Goal: Task Accomplishment & Management: Use online tool/utility

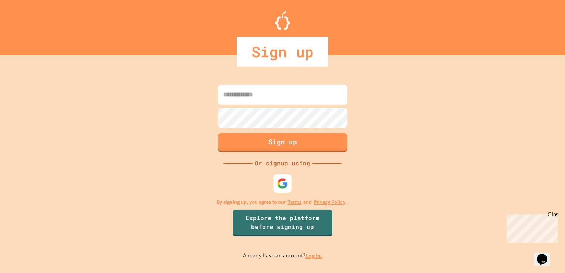
click at [311, 260] on link "Log in." at bounding box center [314, 256] width 17 height 8
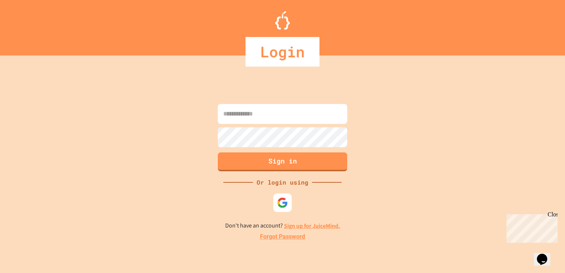
click at [294, 120] on input at bounding box center [282, 114] width 129 height 20
type input "**********"
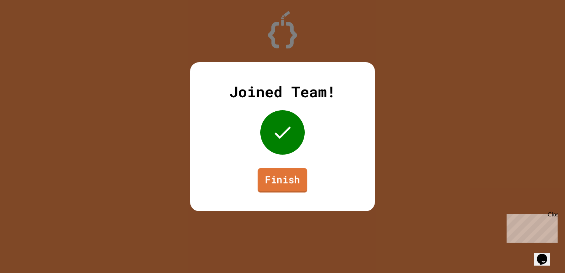
click at [291, 183] on link "Finish" at bounding box center [283, 180] width 50 height 24
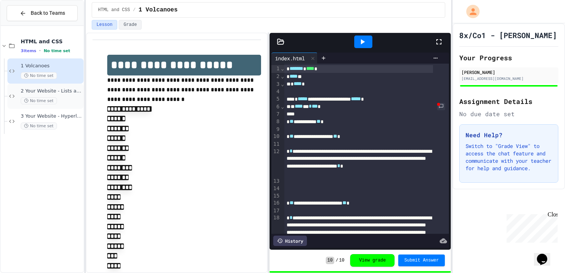
click at [65, 99] on div "No time set" at bounding box center [51, 100] width 61 height 7
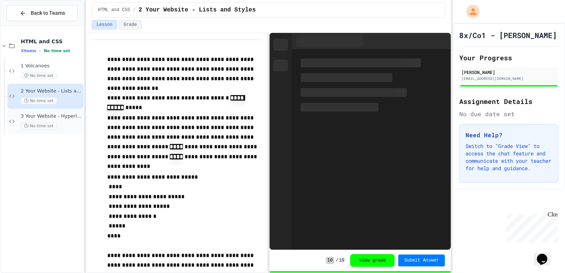
click at [65, 119] on div "3 Your Website - Hyperlinks and Images No time set" at bounding box center [51, 121] width 61 height 16
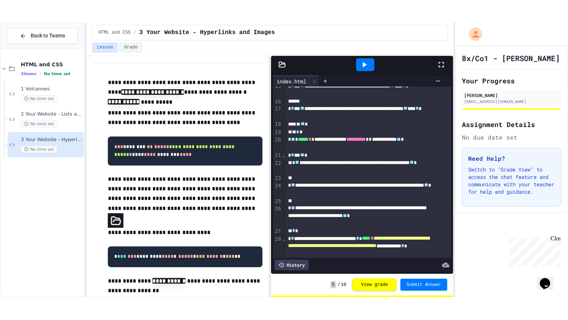
scroll to position [213, 0]
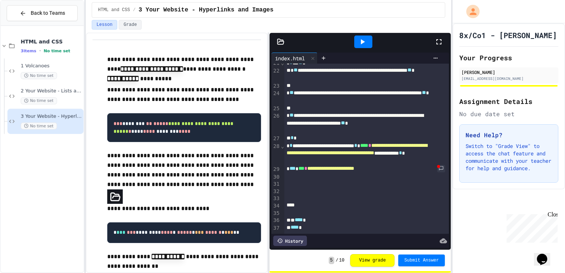
click at [439, 40] on icon at bounding box center [439, 41] width 9 height 9
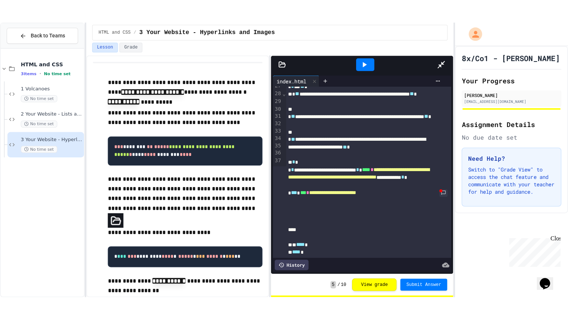
scroll to position [19, 0]
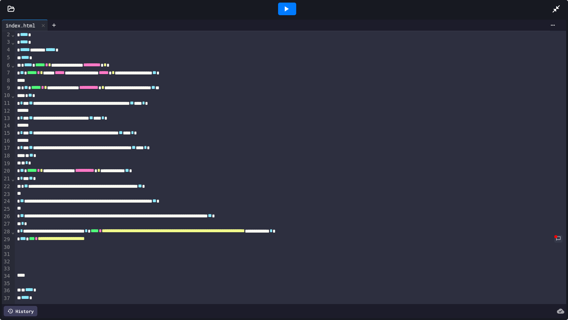
click at [288, 10] on icon at bounding box center [286, 8] width 9 height 9
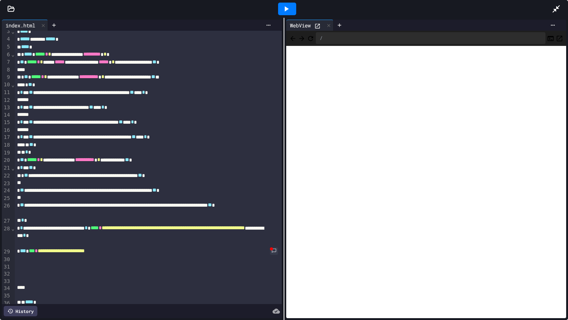
click at [556, 9] on icon at bounding box center [556, 8] width 7 height 7
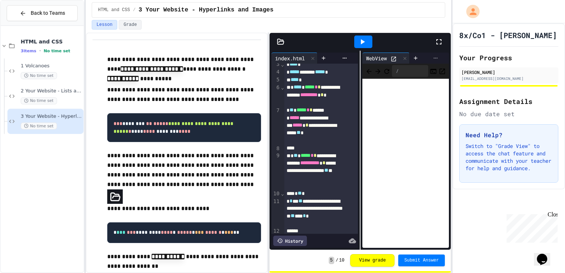
click at [433, 57] on icon at bounding box center [436, 58] width 6 height 6
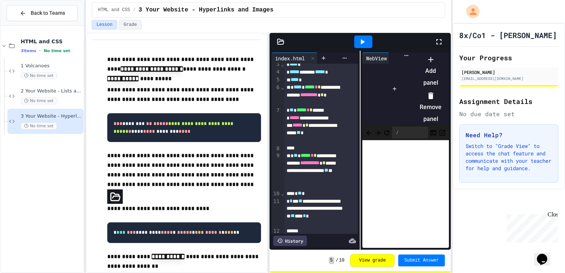
drag, startPoint x: 437, startPoint y: 38, endPoint x: 417, endPoint y: 177, distance: 139.8
click at [438, 53] on div at bounding box center [426, 53] width 29 height 0
click at [358, 43] on icon at bounding box center [362, 41] width 9 height 9
click at [432, 37] on div at bounding box center [363, 42] width 143 height 20
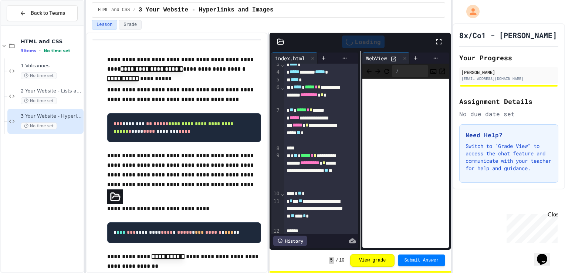
click at [431, 51] on div "Loading" at bounding box center [363, 42] width 143 height 20
click at [437, 40] on icon at bounding box center [438, 41] width 5 height 5
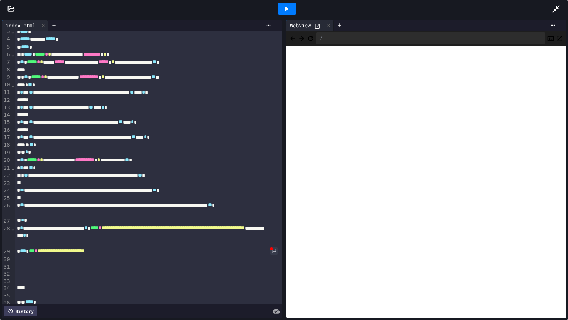
click at [131, 250] on div "**********" at bounding box center [142, 251] width 254 height 8
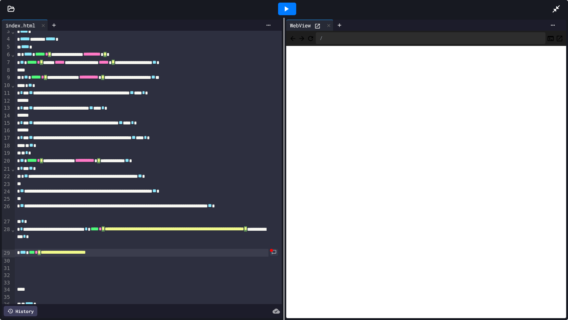
click at [130, 252] on div "**********" at bounding box center [142, 253] width 254 height 8
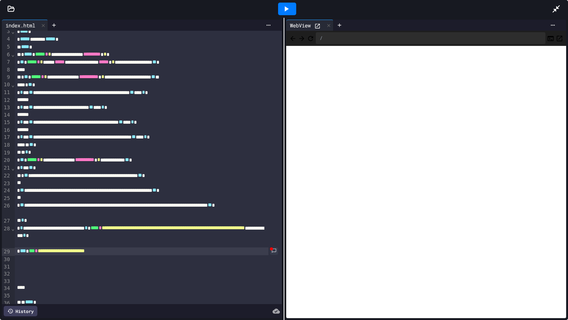
click at [553, 6] on icon at bounding box center [556, 8] width 9 height 9
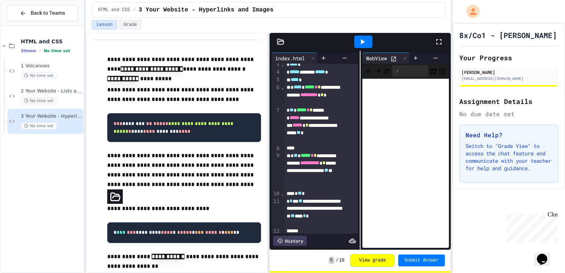
click at [439, 40] on icon at bounding box center [439, 41] width 9 height 9
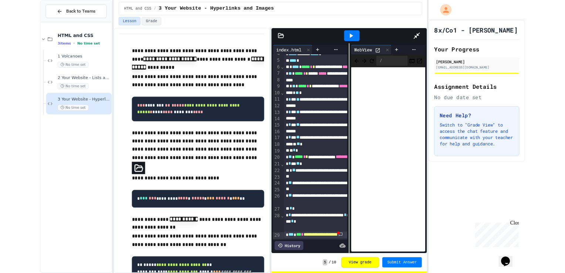
scroll to position [43, 0]
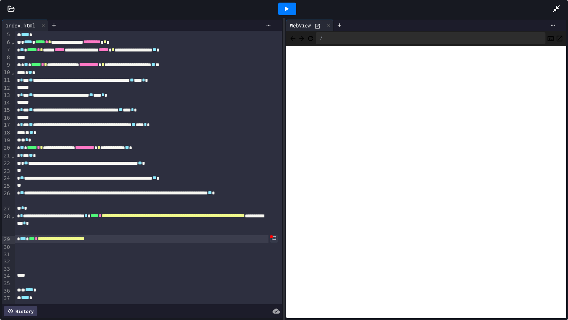
click at [552, 9] on icon at bounding box center [556, 8] width 9 height 9
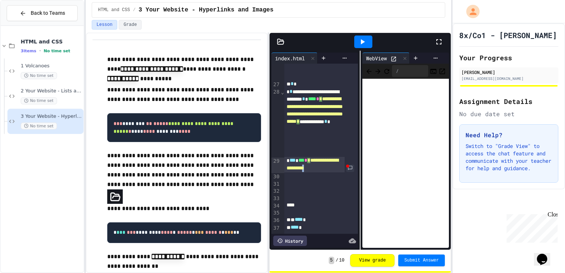
scroll to position [462, 0]
click at [334, 172] on div at bounding box center [321, 175] width 74 height 7
click at [345, 164] on link at bounding box center [350, 168] width 10 height 9
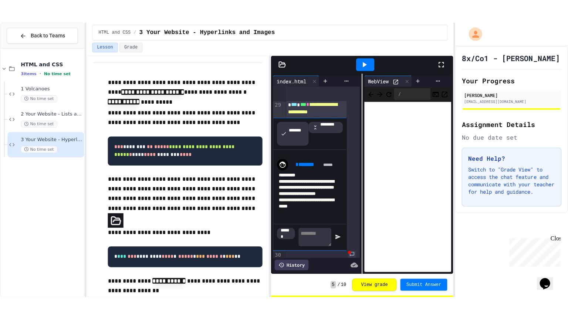
scroll to position [556, 0]
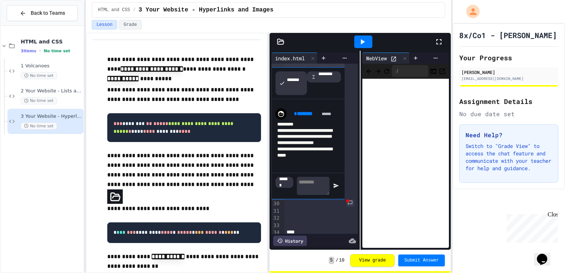
click at [437, 43] on icon at bounding box center [439, 41] width 9 height 9
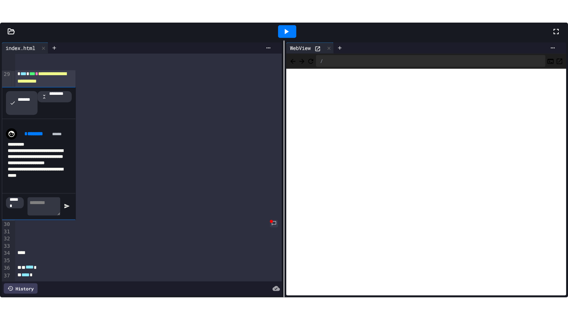
scroll to position [148, 0]
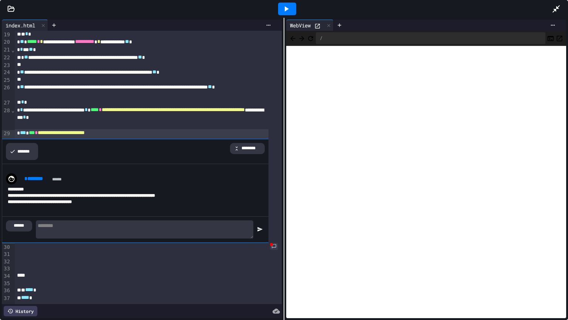
click at [19, 143] on div "*******" at bounding box center [22, 151] width 32 height 17
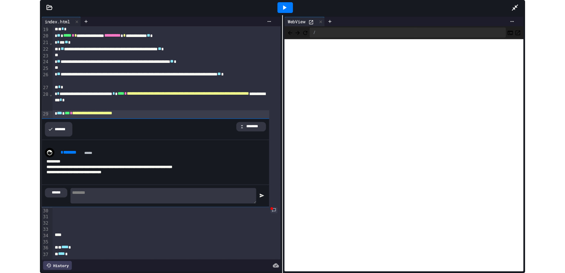
scroll to position [43, 0]
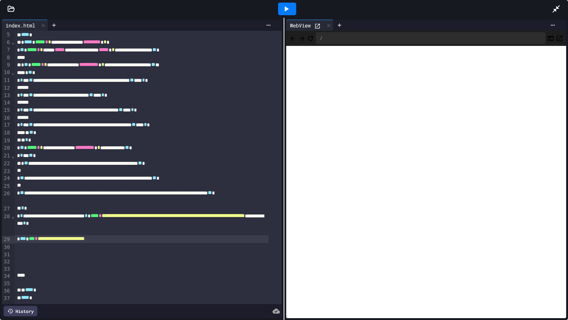
click at [559, 9] on icon at bounding box center [556, 8] width 7 height 7
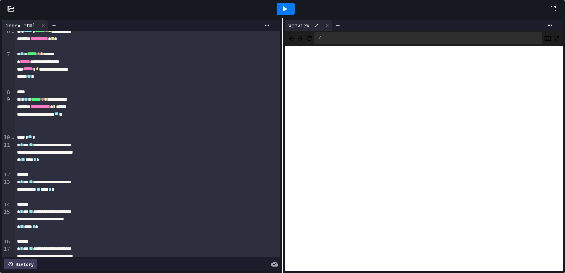
scroll to position [0, 0]
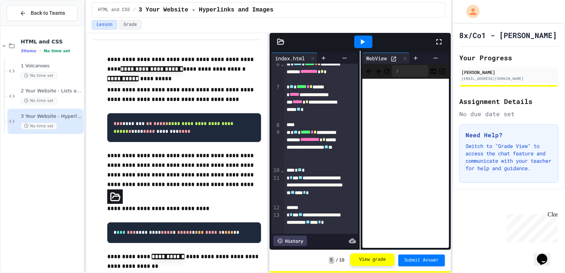
click at [380, 261] on button "View grade" at bounding box center [372, 259] width 44 height 13
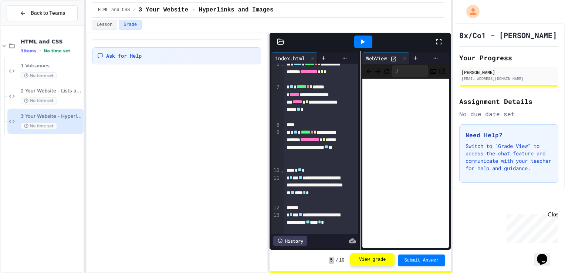
click at [372, 258] on button "View grade" at bounding box center [372, 259] width 44 height 13
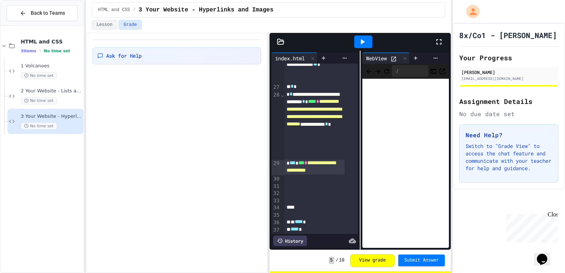
scroll to position [449, 0]
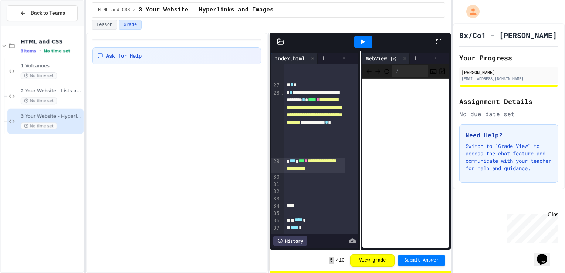
click at [281, 42] on icon at bounding box center [280, 41] width 7 height 7
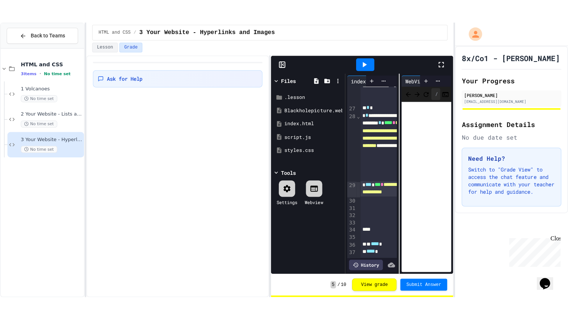
scroll to position [1031, 0]
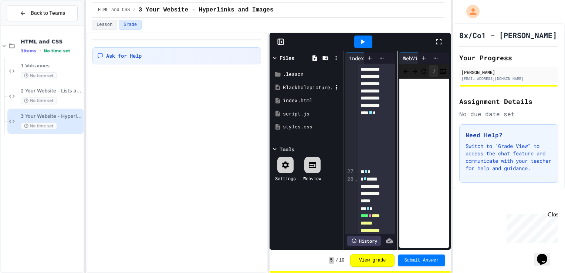
click at [304, 87] on div "Blackholepicture.webp" at bounding box center [308, 87] width 50 height 7
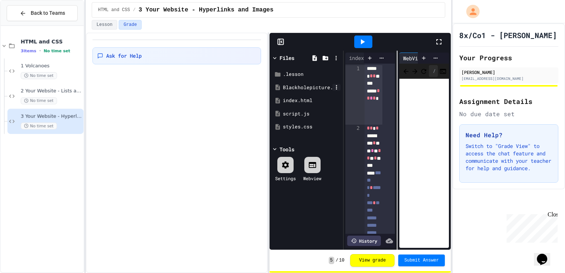
click at [333, 85] on div at bounding box center [337, 87] width 8 height 7
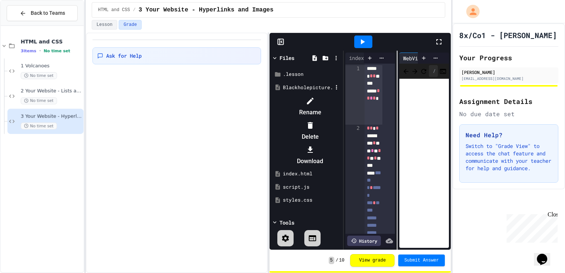
click at [318, 95] on div at bounding box center [307, 95] width 70 height 0
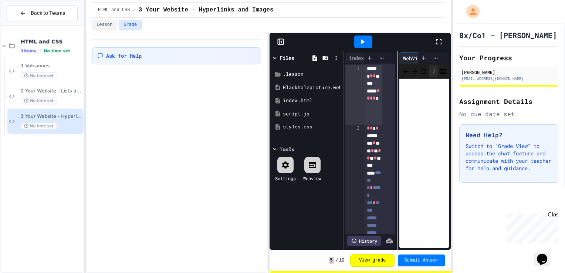
click at [438, 38] on icon at bounding box center [439, 41] width 9 height 9
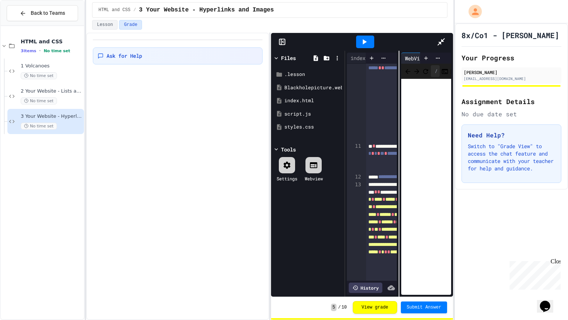
scroll to position [111, 0]
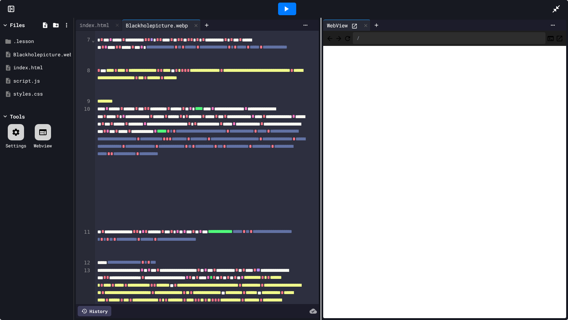
click at [9, 11] on icon at bounding box center [10, 8] width 7 height 7
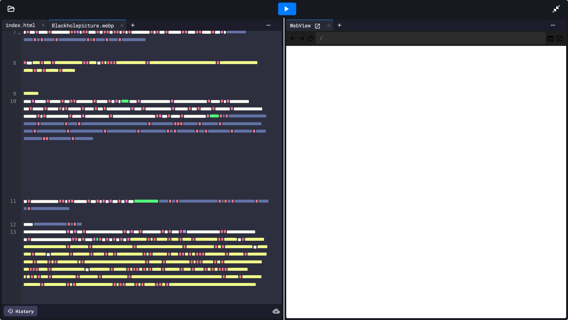
click at [19, 24] on div "index.html" at bounding box center [20, 25] width 37 height 8
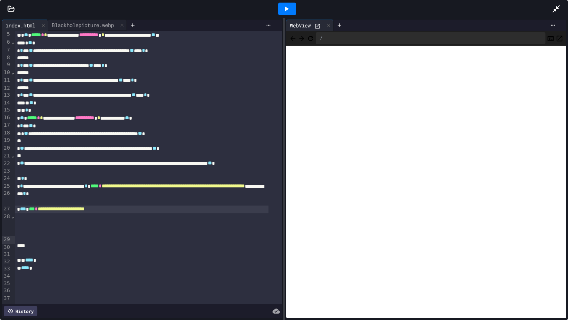
scroll to position [72, 0]
click at [127, 205] on div "**********" at bounding box center [142, 209] width 254 height 8
click at [108, 205] on div "**********" at bounding box center [142, 209] width 254 height 8
click at [110, 205] on div "**********" at bounding box center [142, 209] width 254 height 8
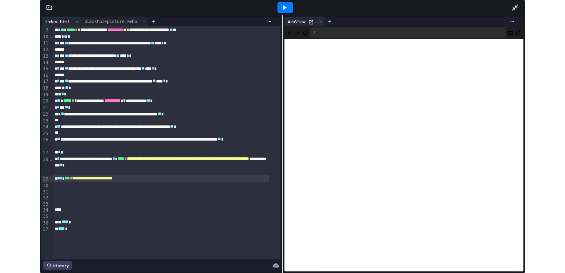
scroll to position [43, 0]
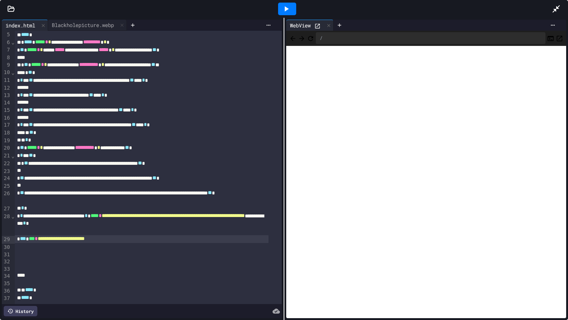
click at [558, 6] on icon at bounding box center [556, 8] width 7 height 7
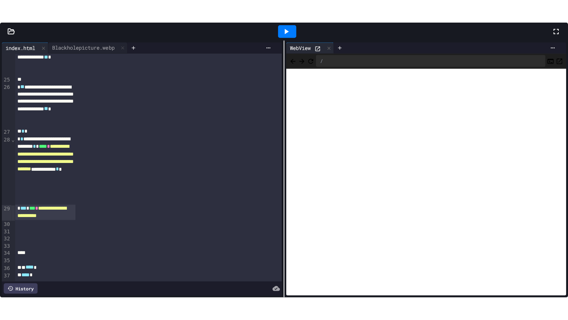
scroll to position [459, 0]
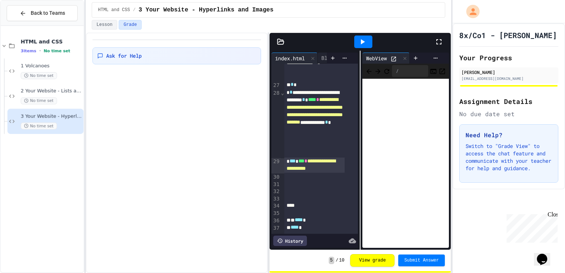
click at [338, 158] on div "**********" at bounding box center [314, 166] width 60 height 16
click at [339, 159] on div "**********" at bounding box center [314, 166] width 60 height 16
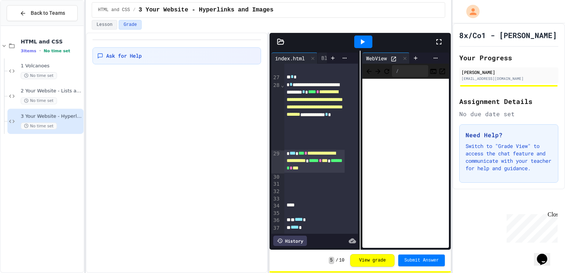
click at [299, 166] on span "***" at bounding box center [296, 167] width 6 height 5
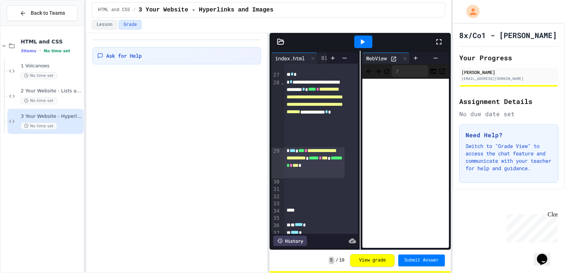
click at [359, 40] on icon at bounding box center [362, 41] width 9 height 9
click at [441, 43] on icon at bounding box center [438, 41] width 5 height 5
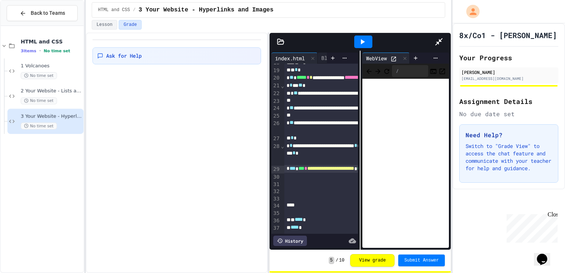
scroll to position [43, 0]
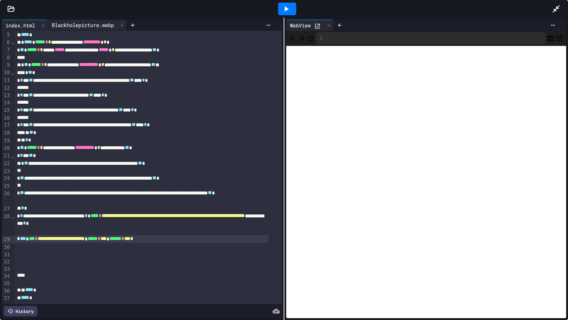
click at [100, 25] on div "Blackholepicture.webp" at bounding box center [83, 25] width 70 height 8
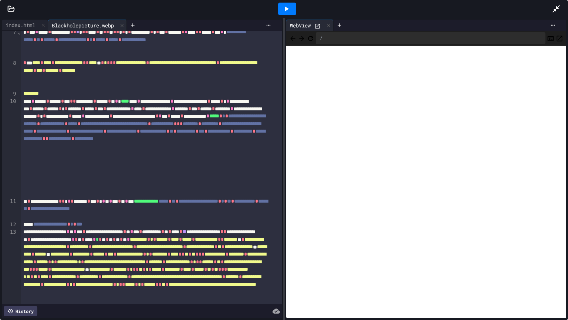
click at [555, 10] on icon at bounding box center [556, 8] width 7 height 7
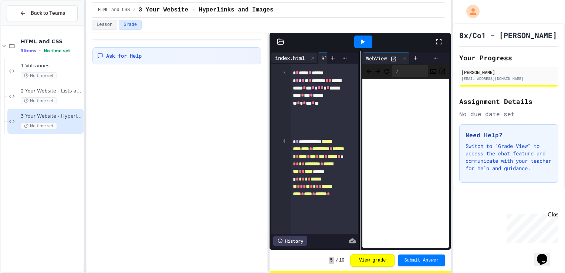
click at [302, 54] on div "index.html" at bounding box center [290, 58] width 37 height 8
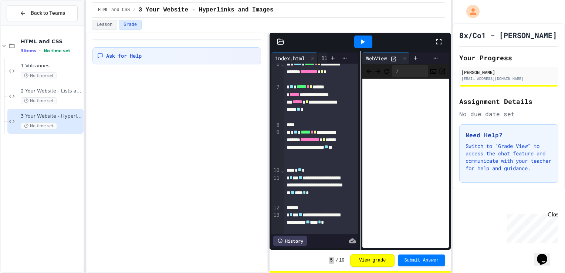
click at [280, 39] on icon at bounding box center [281, 41] width 6 height 5
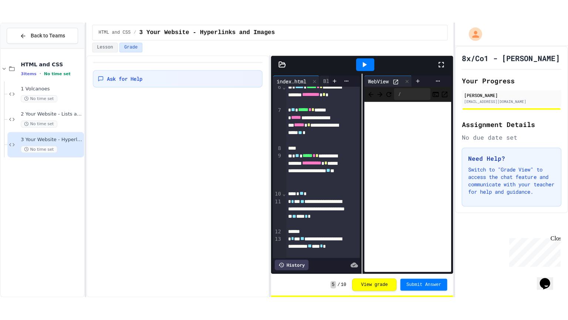
scroll to position [72, 0]
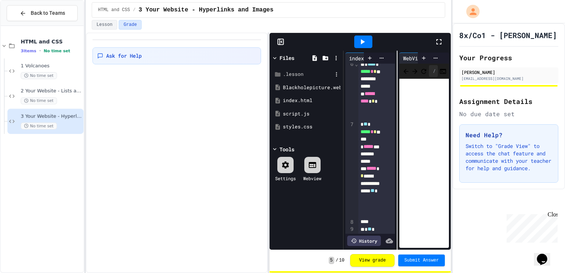
click at [316, 76] on div ".lesson" at bounding box center [308, 74] width 50 height 7
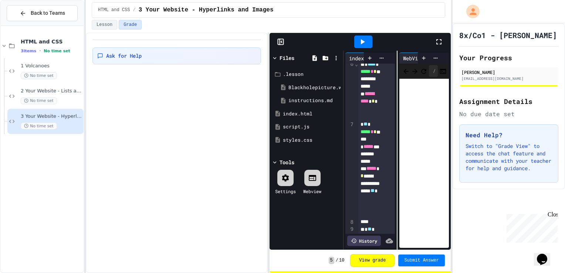
click at [439, 37] on icon at bounding box center [439, 41] width 9 height 9
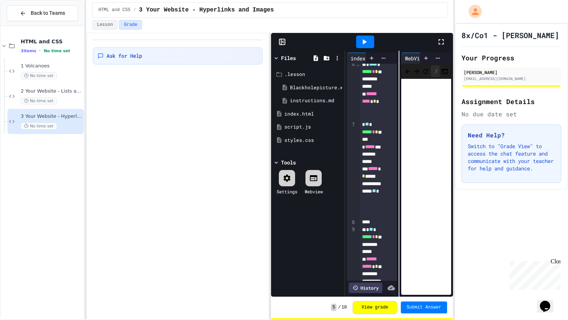
scroll to position [43, 0]
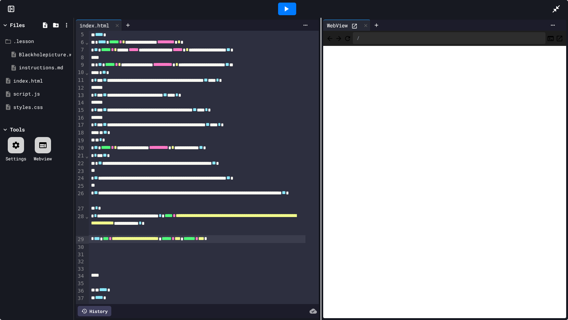
click at [292, 8] on div at bounding box center [287, 9] width 18 height 13
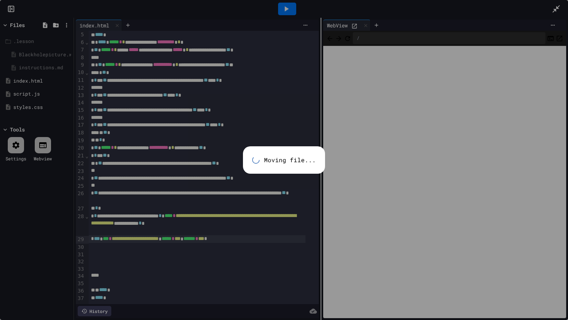
click at [34, 71] on div ".lesson Blackholepicture.webp instructions.md Moving file... index.html script.…" at bounding box center [37, 74] width 70 height 88
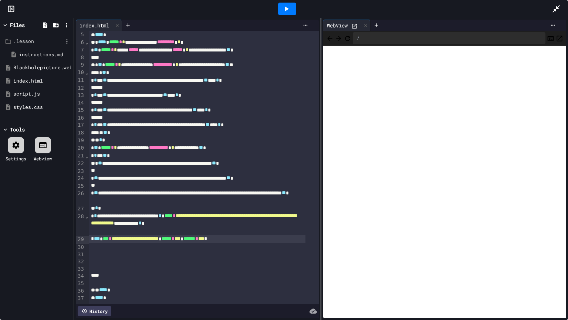
click at [43, 40] on div ".lesson" at bounding box center [38, 41] width 50 height 7
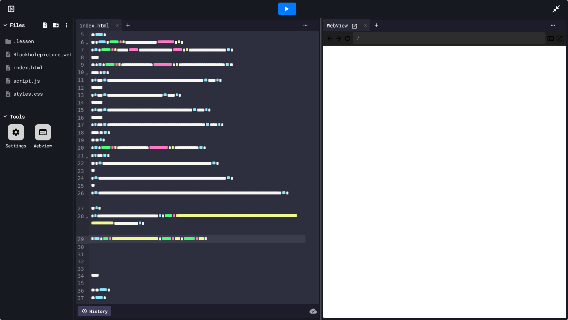
click at [366, 25] on icon at bounding box center [365, 25] width 5 height 5
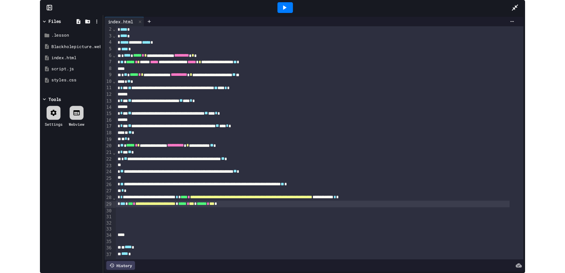
scroll to position [19, 0]
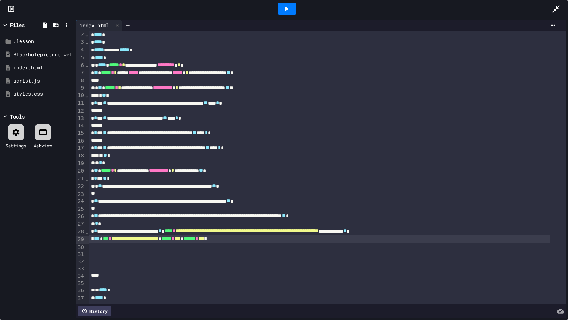
click at [287, 9] on icon at bounding box center [287, 8] width 4 height 5
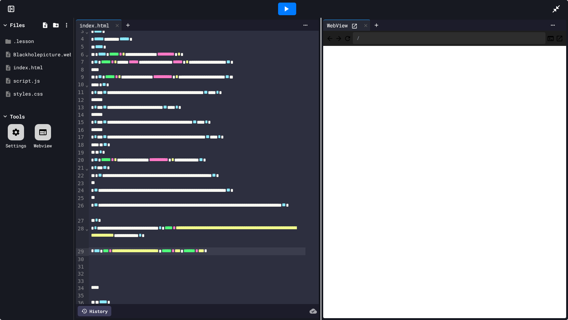
click at [351, 23] on icon at bounding box center [354, 26] width 6 height 6
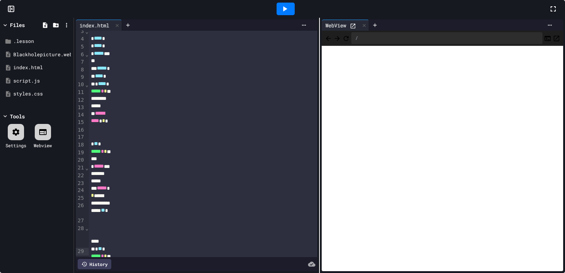
scroll to position [34, 0]
